Goal: Navigation & Orientation: Find specific page/section

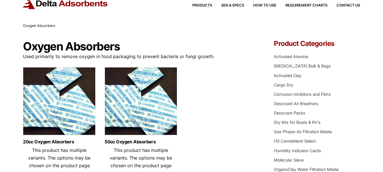
scroll to position [28, 0]
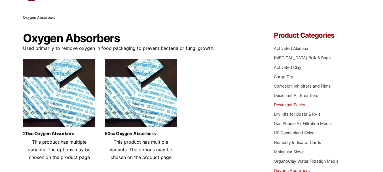
click at [290, 105] on link "Desiccant Packs" at bounding box center [289, 104] width 31 height 5
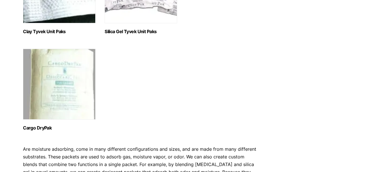
scroll to position [340, 0]
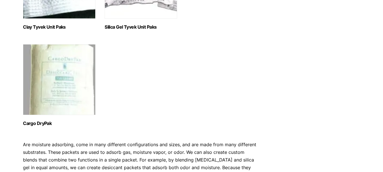
drag, startPoint x: 14, startPoint y: 123, endPoint x: 55, endPoint y: 123, distance: 40.6
click at [55, 123] on div "Our website has detected that you are using an outdated browser that will preve…" at bounding box center [191, 107] width 383 height 894
copy h2 "Cargo DryPak"
